Goal: Connect with others: Connect with others

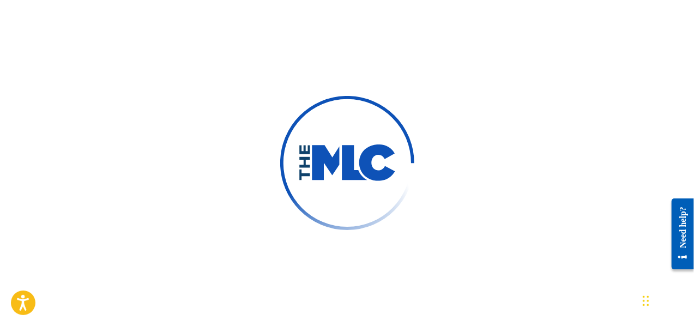
click at [362, 113] on img at bounding box center [346, 162] width 189 height 189
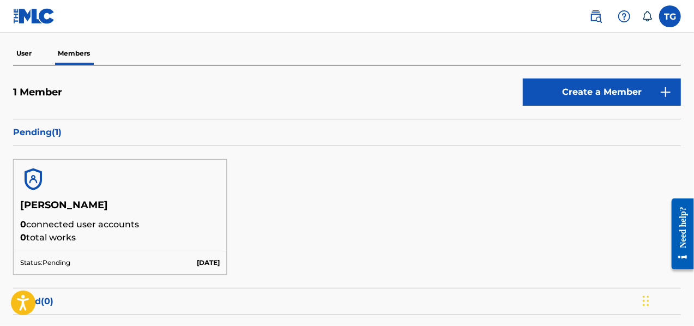
scroll to position [109, 0]
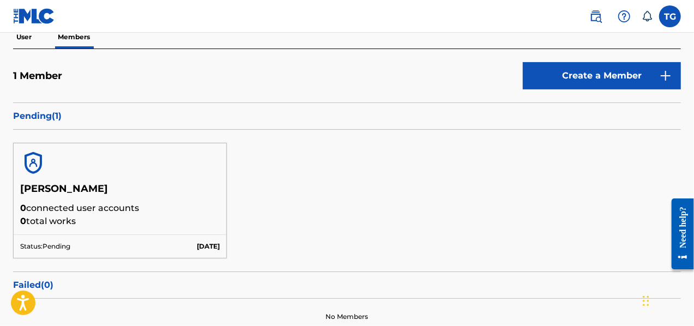
click at [110, 183] on h5 "[PERSON_NAME]" at bounding box center [119, 192] width 199 height 19
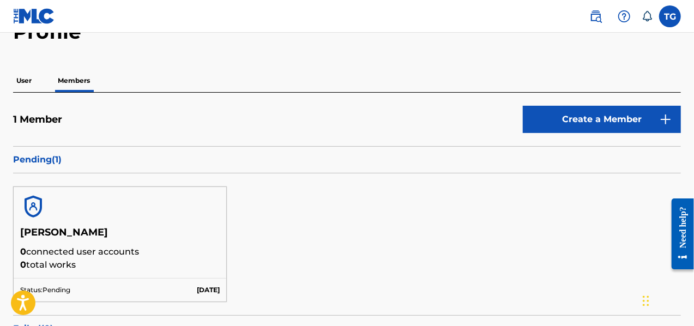
scroll to position [0, 0]
